Goal: Task Accomplishment & Management: Use online tool/utility

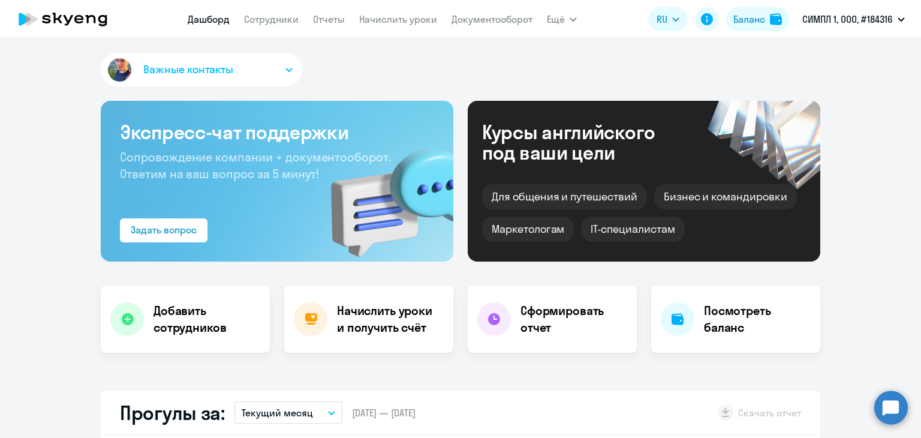
select select "30"
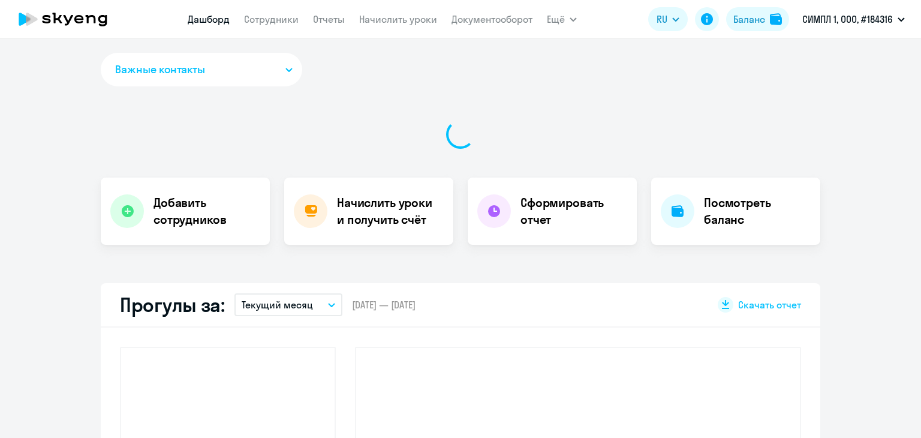
select select "30"
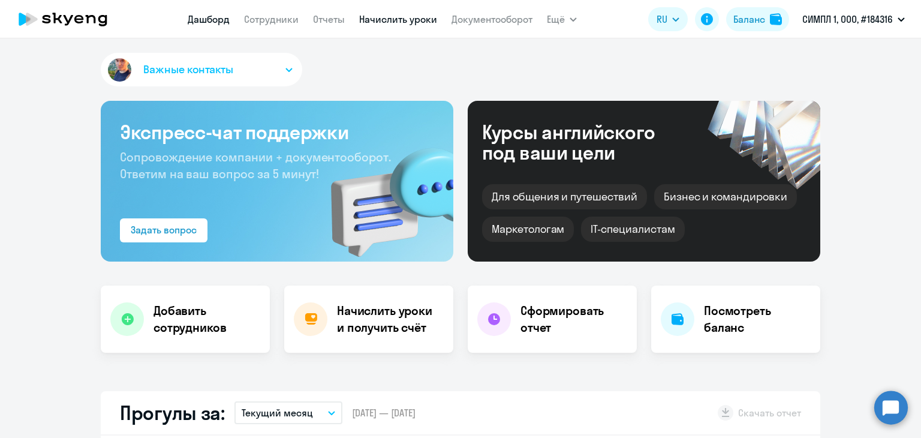
click at [374, 17] on link "Начислить уроки" at bounding box center [398, 19] width 78 height 12
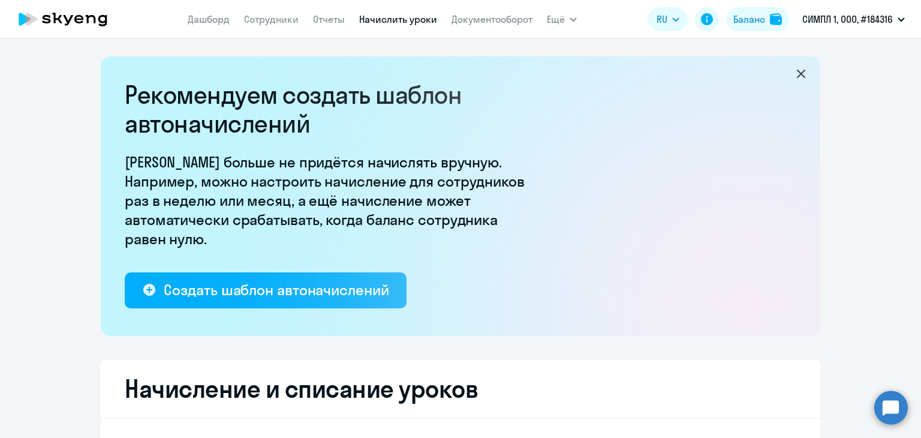
select select "10"
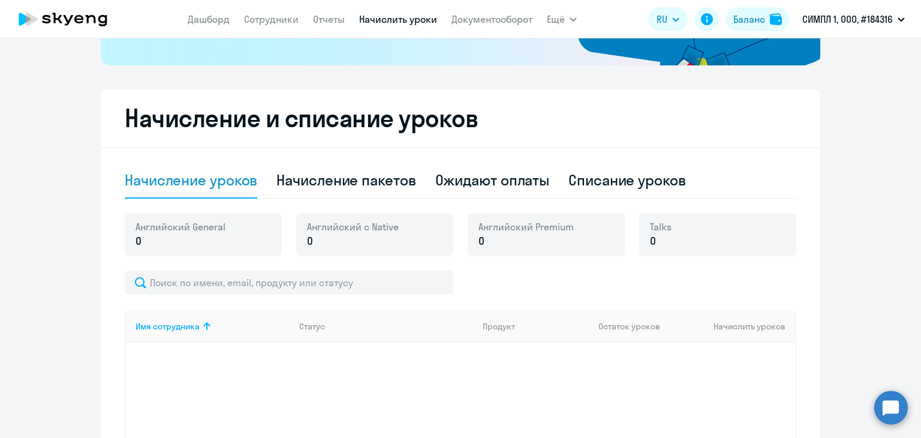
scroll to position [337, 0]
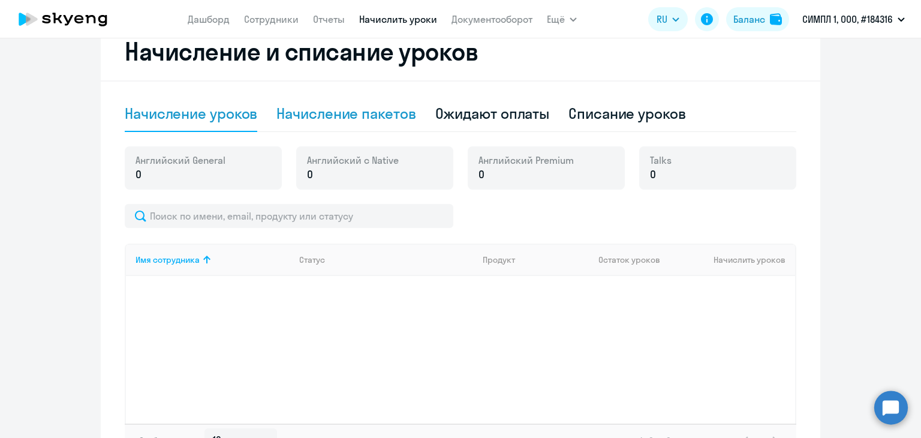
click at [365, 111] on div "Начисление пакетов" at bounding box center [346, 113] width 139 height 19
select select "10"
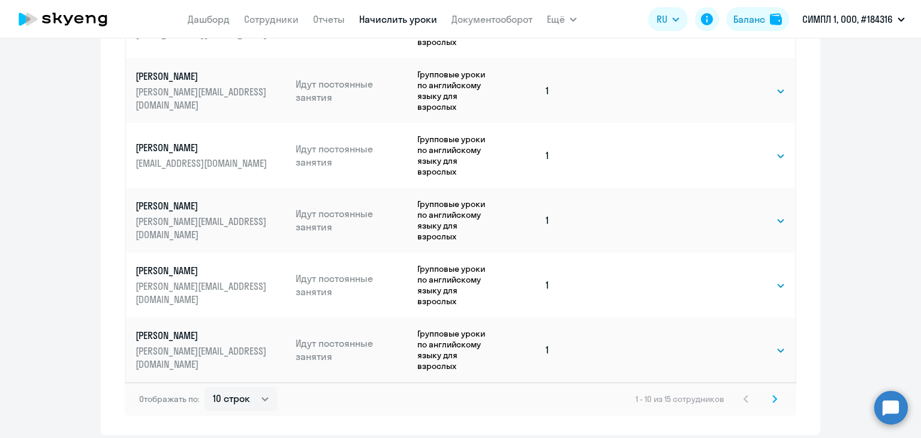
scroll to position [829, 0]
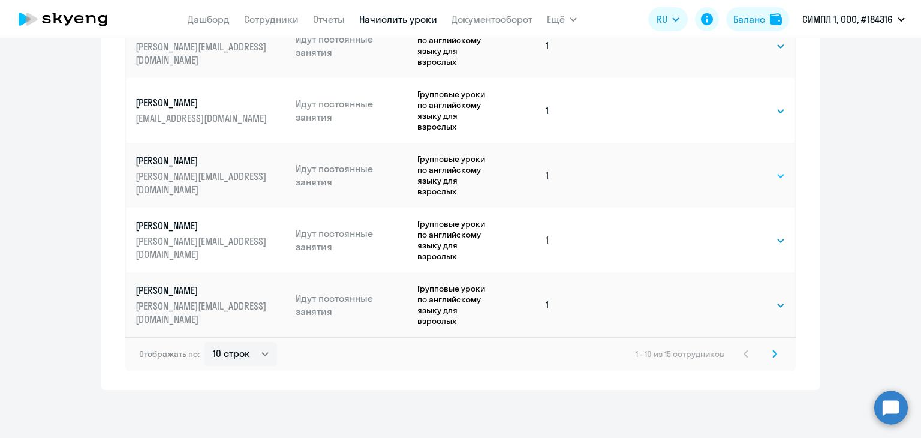
click at [737, 173] on select "Выбрать 48 64 96" at bounding box center [761, 176] width 49 height 14
click at [750, 181] on select "Выбрать 48 64 96" at bounding box center [761, 176] width 49 height 14
select select "48"
click at [737, 169] on select "Выбрать 48 64 96" at bounding box center [761, 176] width 49 height 14
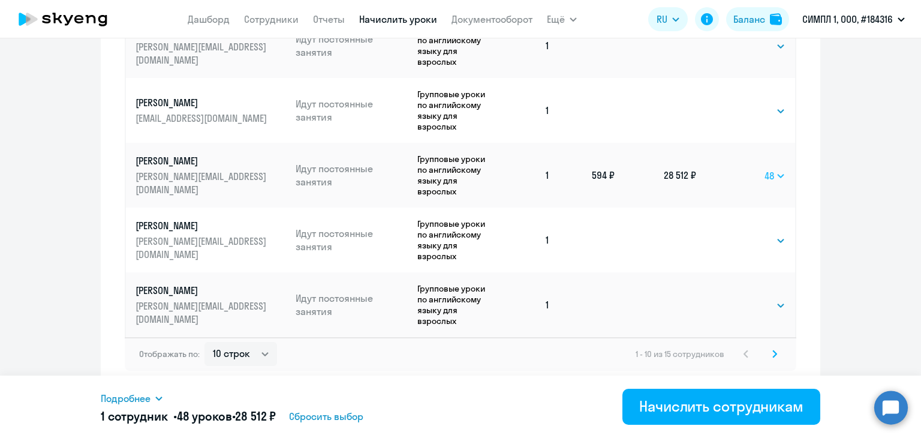
click at [765, 182] on select "Выбрать 48 64 96" at bounding box center [775, 176] width 21 height 14
select select
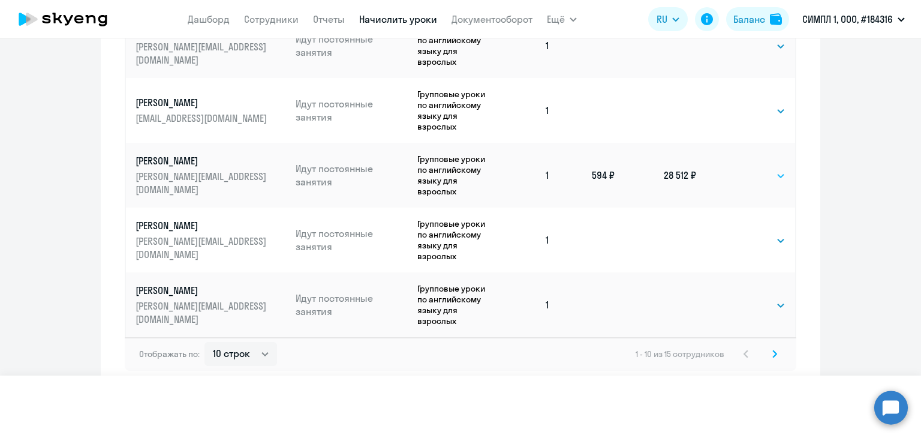
click at [765, 169] on select "Выбрать 48 64 96" at bounding box center [775, 176] width 21 height 14
